Goal: Navigation & Orientation: Find specific page/section

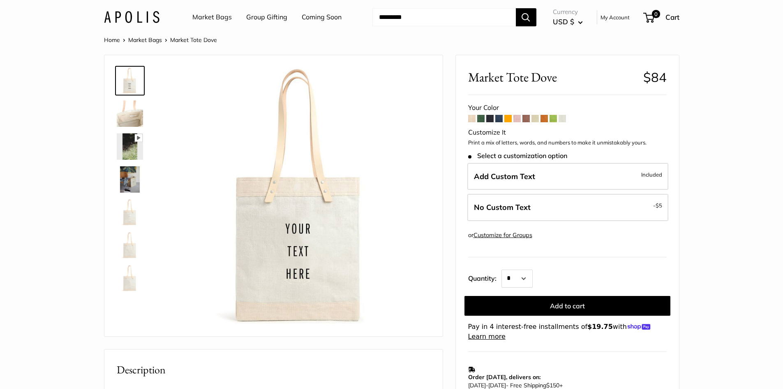
click at [215, 16] on link "Market Bags" at bounding box center [211, 17] width 39 height 12
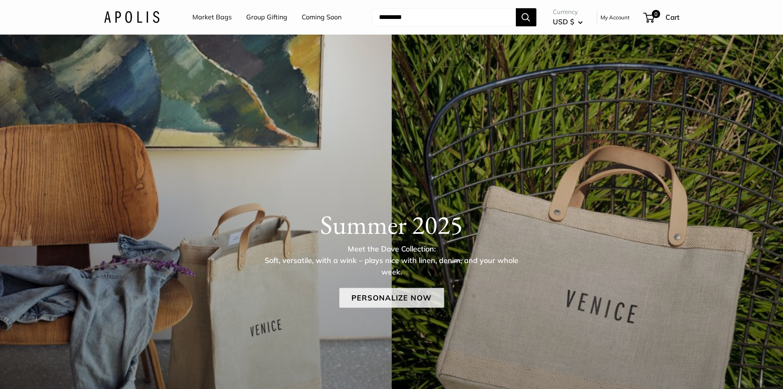
click at [396, 294] on link "Personalize Now" at bounding box center [391, 297] width 105 height 20
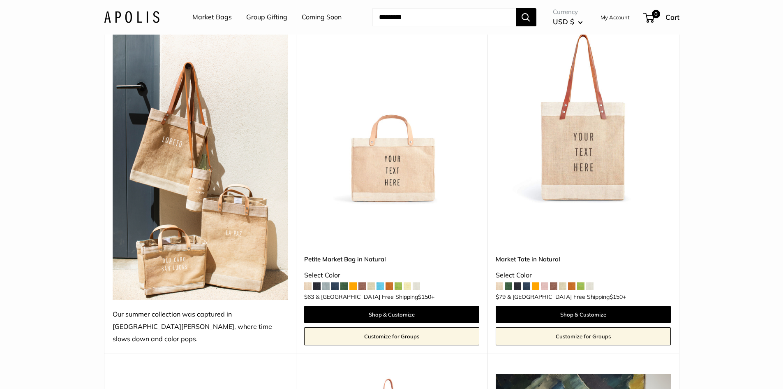
scroll to position [164, 0]
